Goal: Task Accomplishment & Management: Manage account settings

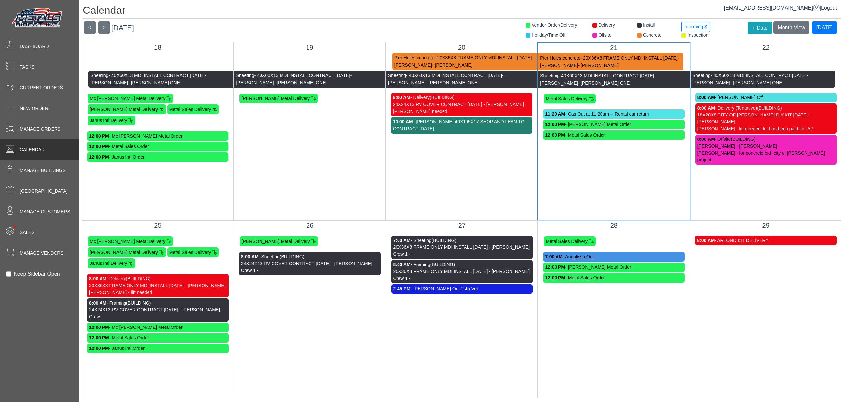
scroll to position [7, 0]
click at [41, 132] on span "Manage Orders" at bounding box center [40, 129] width 41 height 7
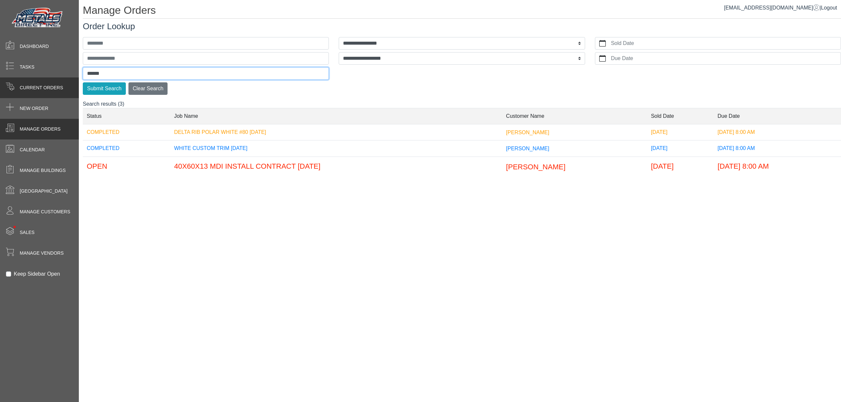
drag, startPoint x: 114, startPoint y: 77, endPoint x: 39, endPoint y: 79, distance: 74.2
click at [44, 0] on div "**********" at bounding box center [420, 0] width 841 height 0
click at [83, 82] on button "Submit Search" at bounding box center [104, 88] width 43 height 12
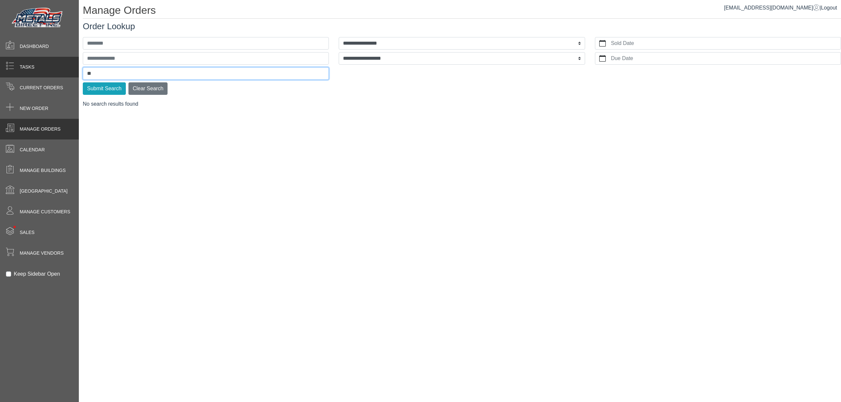
type input "*"
type input "****"
click at [83, 82] on button "Submit Search" at bounding box center [104, 88] width 43 height 12
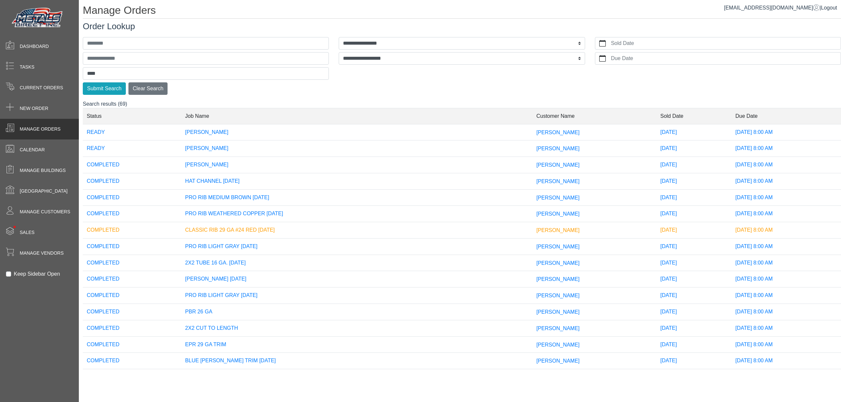
click at [468, 151] on td "[PERSON_NAME]" at bounding box center [356, 149] width 351 height 16
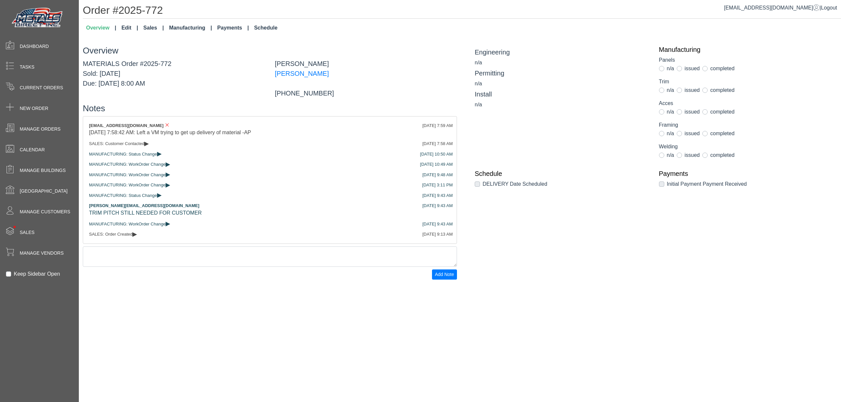
click at [262, 30] on link "Schedule" at bounding box center [265, 27] width 29 height 13
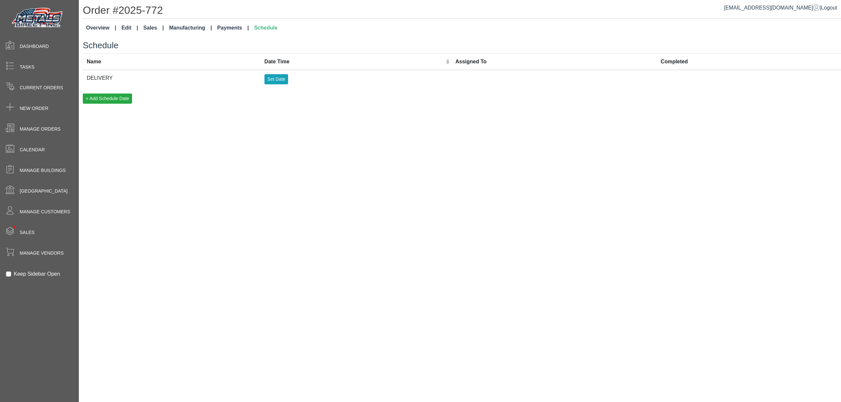
click at [282, 85] on td "Set Date" at bounding box center [355, 79] width 191 height 18
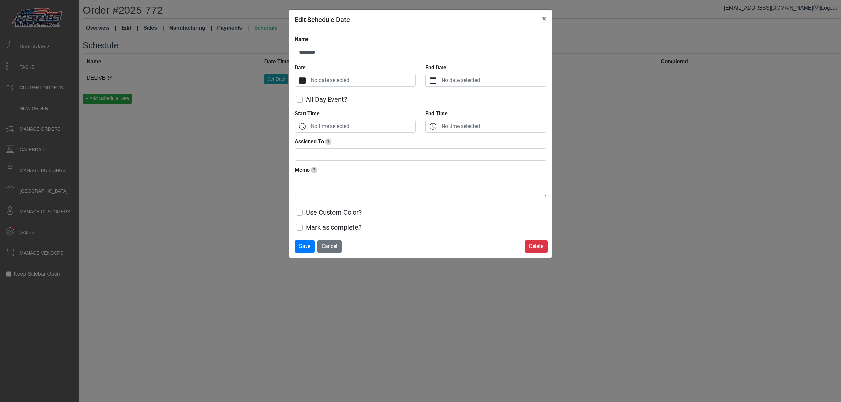
click at [332, 79] on label "No date selected" at bounding box center [362, 81] width 106 height 12
click at [309, 79] on button "Date" at bounding box center [302, 81] width 14 height 12
click at [368, 175] on span "22" at bounding box center [367, 172] width 11 height 11
click at [347, 128] on label "No time selected" at bounding box center [362, 127] width 106 height 12
click at [309, 128] on button "Start Time" at bounding box center [302, 127] width 14 height 12
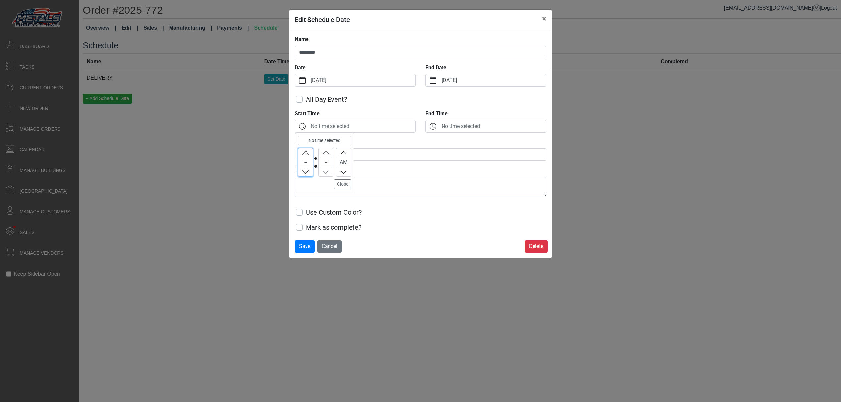
click at [297, 153] on div "No time selected -- -- AM Close" at bounding box center [324, 162] width 59 height 59
click at [304, 153] on icon "chevron up" at bounding box center [305, 153] width 6 height 6
click at [305, 152] on icon "chevron up" at bounding box center [305, 153] width 6 height 6
click at [308, 152] on icon "chevron up" at bounding box center [305, 153] width 6 height 6
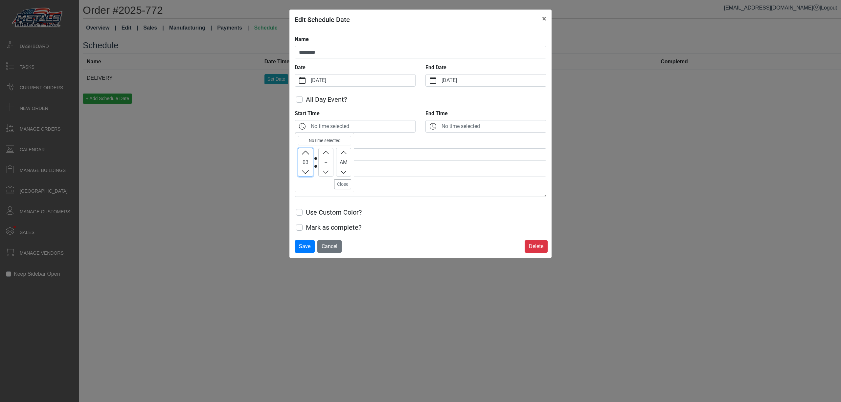
click at [308, 152] on icon "chevron up" at bounding box center [305, 153] width 6 height 6
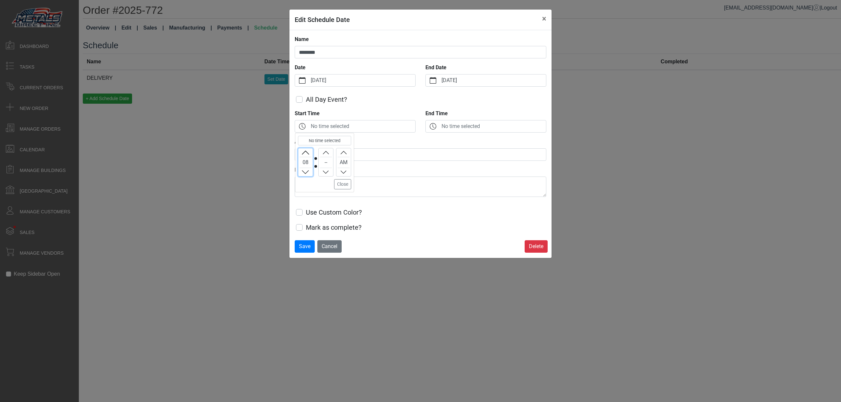
click at [323, 151] on icon "chevron up" at bounding box center [326, 153] width 6 height 6
click at [339, 182] on button "Close" at bounding box center [342, 184] width 17 height 10
click at [308, 161] on input "Assigned To ?" at bounding box center [421, 154] width 252 height 12
type input "****"
type textarea "**********"
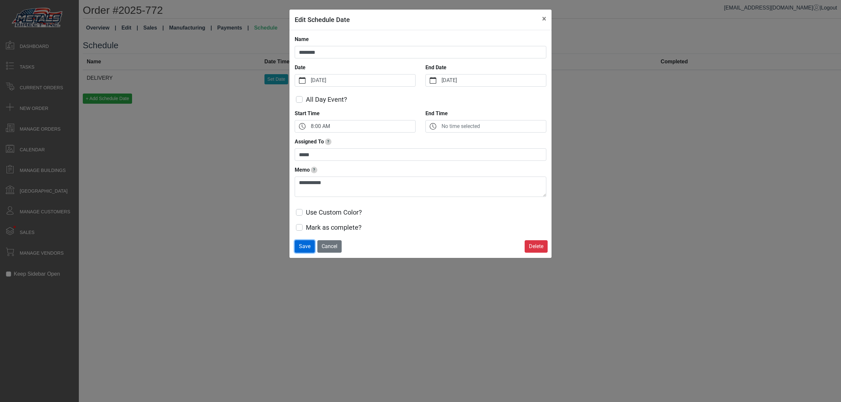
click at [304, 250] on span "Save" at bounding box center [304, 246] width 11 height 6
